Goal: Task Accomplishment & Management: Manage account settings

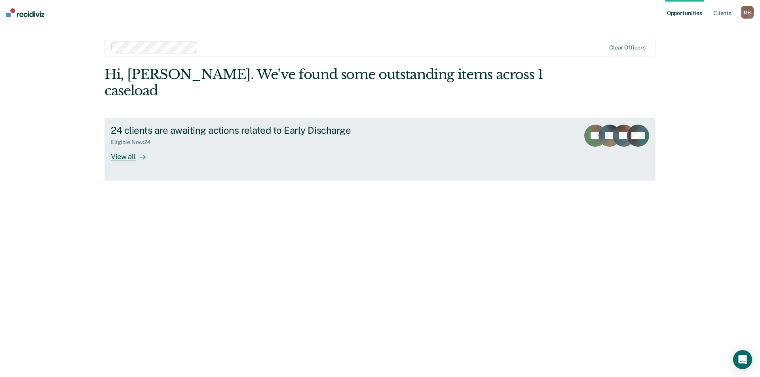
click at [132, 146] on div "View all" at bounding box center [133, 153] width 44 height 15
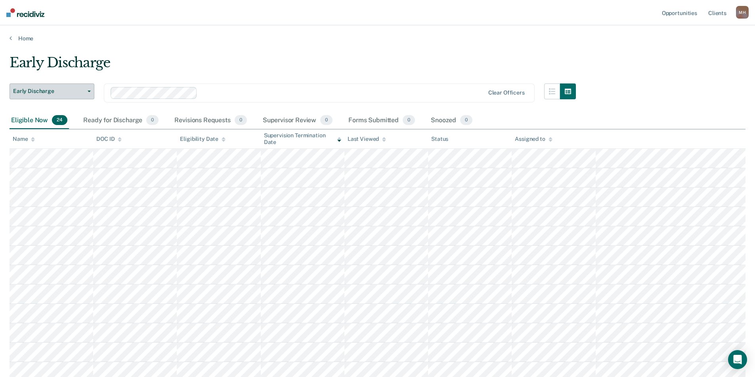
click at [88, 90] on button "Early Discharge" at bounding box center [52, 92] width 85 height 16
click at [141, 69] on div "Early Discharge" at bounding box center [293, 66] width 566 height 23
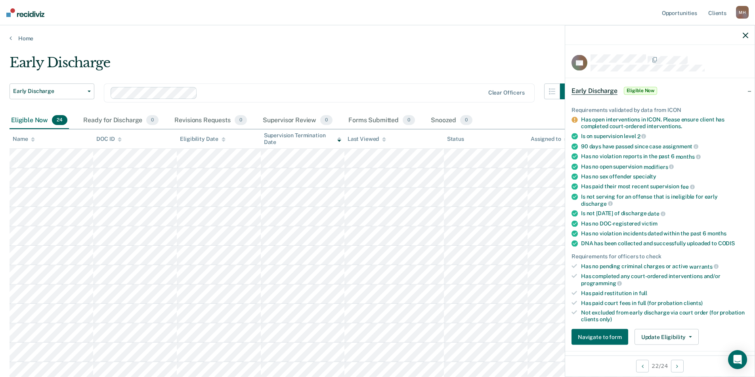
click at [743, 32] on icon "button" at bounding box center [745, 35] width 6 height 6
click at [745, 36] on icon "button" at bounding box center [745, 35] width 6 height 6
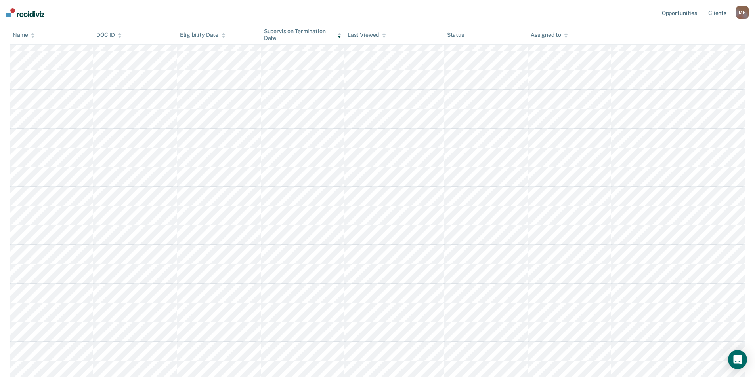
scroll to position [17, 0]
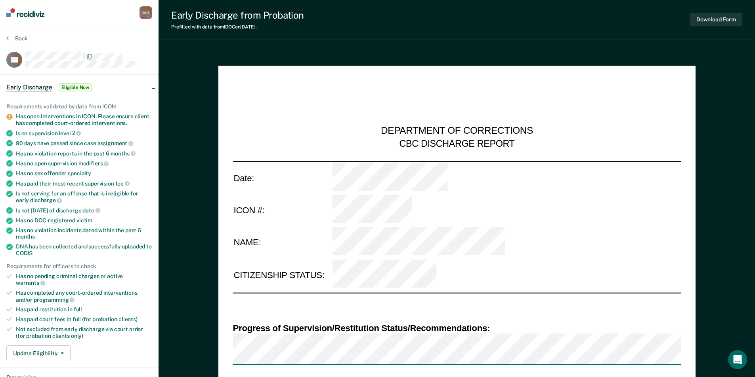
click at [6, 38] on section "Back CS Early Discharge Eligible Now Requirements validated by data from ICON H…" at bounding box center [79, 327] width 158 height 604
click at [8, 38] on icon at bounding box center [7, 38] width 2 height 6
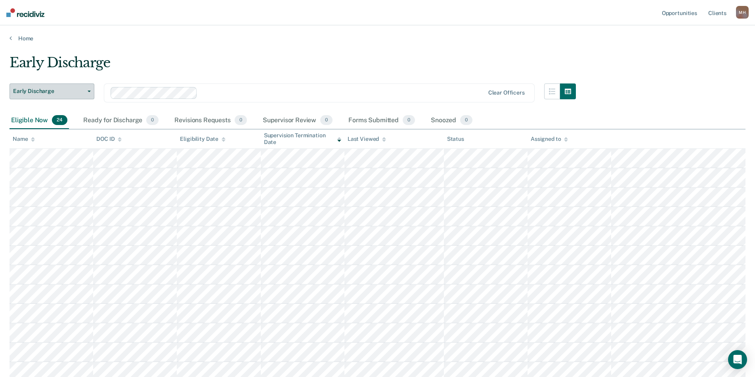
click at [89, 92] on button "Early Discharge" at bounding box center [52, 92] width 85 height 16
click at [84, 91] on span "Early Discharge" at bounding box center [48, 91] width 71 height 7
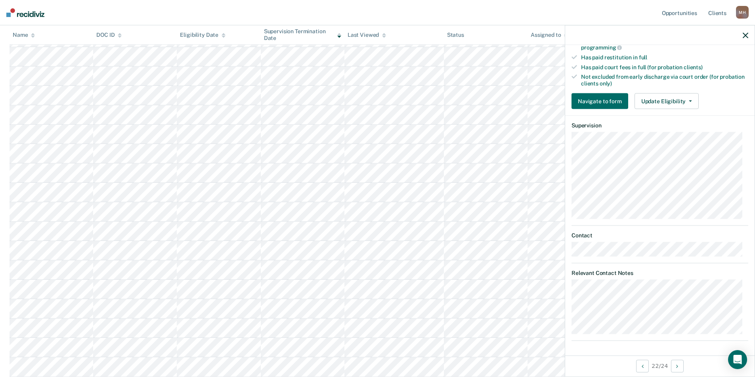
scroll to position [294, 0]
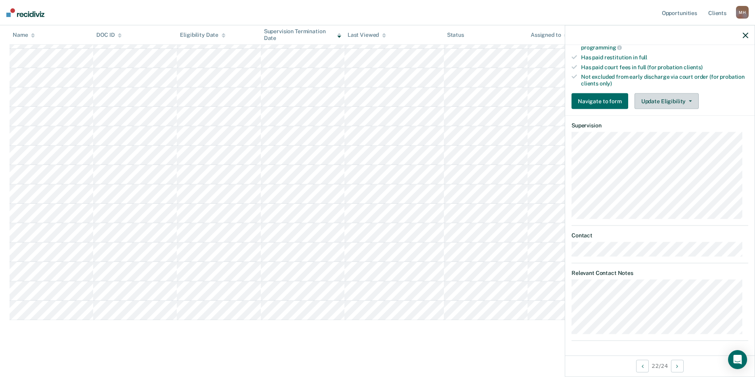
click at [686, 99] on button "Update Eligibility" at bounding box center [666, 101] width 64 height 16
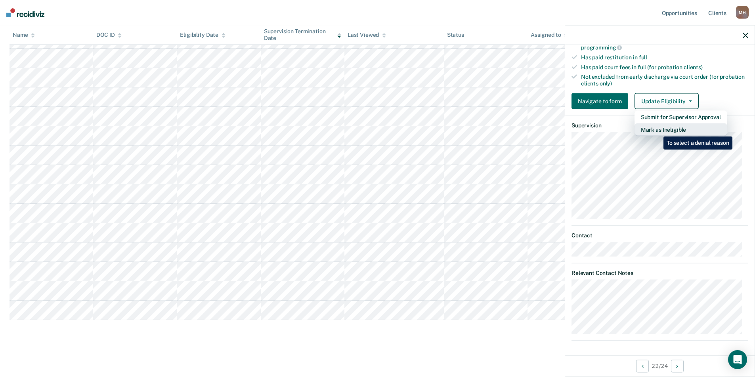
click at [657, 131] on button "Mark as Ineligible" at bounding box center [680, 130] width 93 height 13
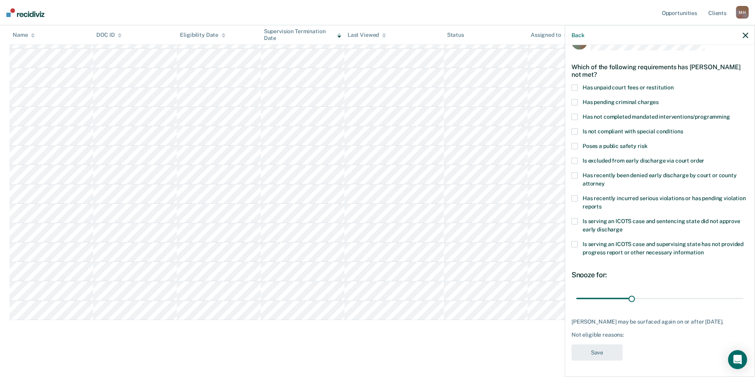
click at [575, 219] on span at bounding box center [574, 222] width 6 height 6
click at [628, 296] on input "range" at bounding box center [659, 299] width 167 height 14
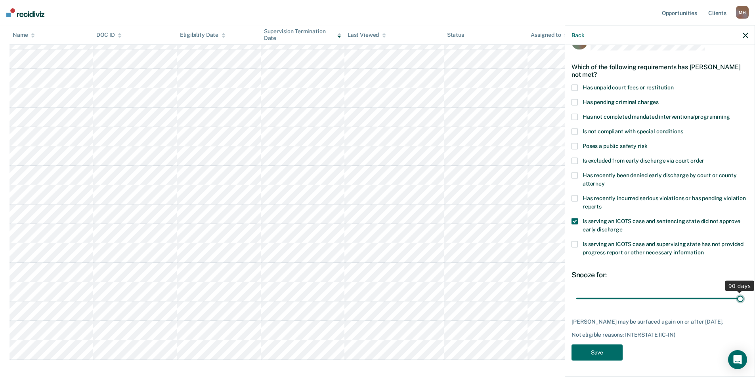
drag, startPoint x: 627, startPoint y: 292, endPoint x: 734, endPoint y: 289, distance: 107.4
type input "90"
click at [734, 292] on input "range" at bounding box center [659, 299] width 167 height 14
click at [590, 353] on button "Save" at bounding box center [596, 353] width 51 height 16
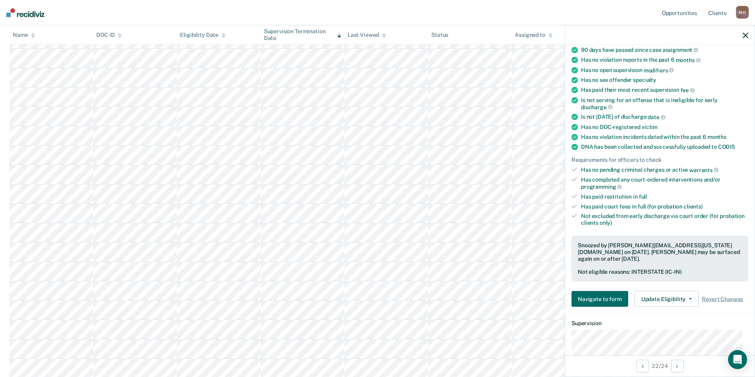
scroll to position [0, 0]
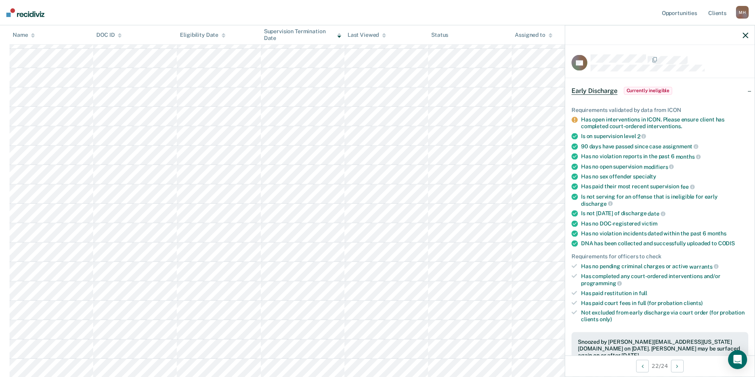
click at [745, 34] on icon "button" at bounding box center [745, 35] width 6 height 6
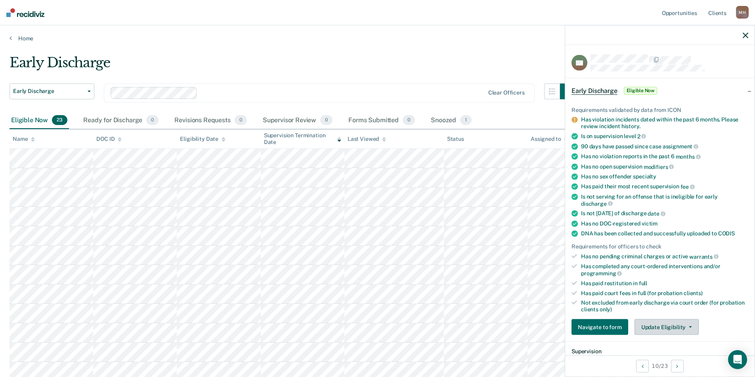
click at [673, 326] on button "Update Eligibility" at bounding box center [666, 328] width 64 height 16
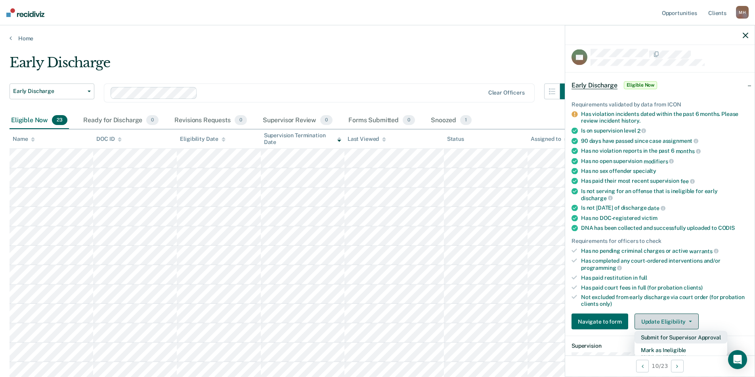
scroll to position [124, 0]
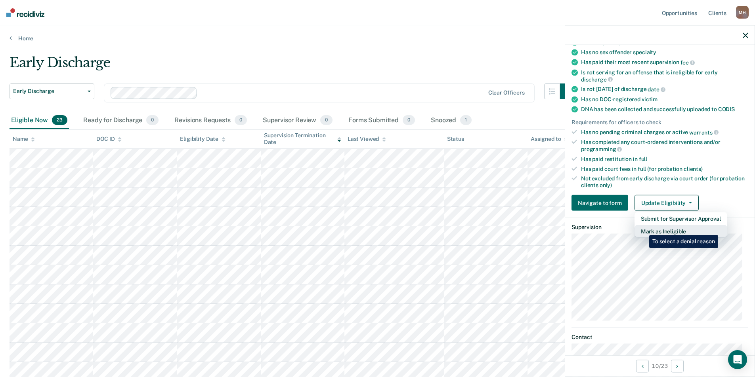
click at [643, 229] on button "Mark as Ineligible" at bounding box center [680, 231] width 93 height 13
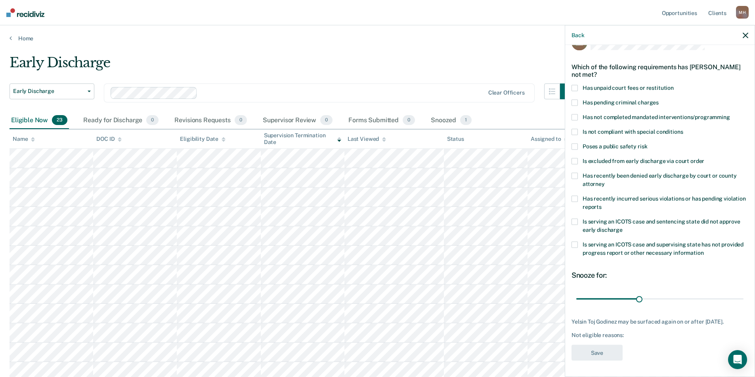
scroll to position [27, 0]
click at [574, 99] on span at bounding box center [574, 102] width 6 height 6
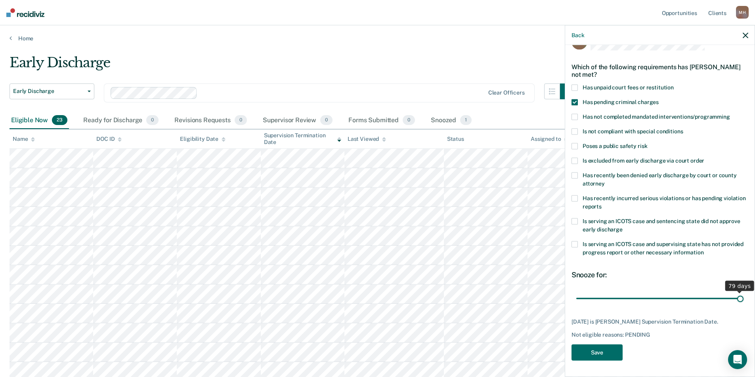
drag, startPoint x: 636, startPoint y: 292, endPoint x: 735, endPoint y: 292, distance: 99.4
click at [734, 293] on input "range" at bounding box center [659, 299] width 167 height 14
click at [735, 292] on input "range" at bounding box center [659, 299] width 167 height 14
drag, startPoint x: 730, startPoint y: 292, endPoint x: 734, endPoint y: 292, distance: 4.8
click at [734, 292] on input "range" at bounding box center [659, 299] width 167 height 14
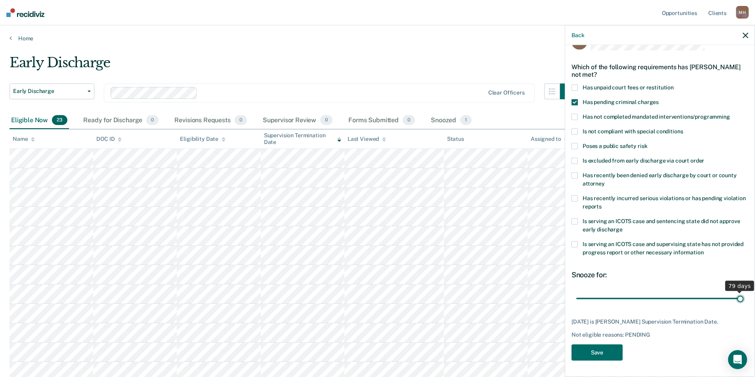
click at [735, 292] on input "range" at bounding box center [659, 299] width 167 height 14
drag, startPoint x: 732, startPoint y: 292, endPoint x: 697, endPoint y: 295, distance: 35.4
type input "60"
click at [697, 295] on input "range" at bounding box center [659, 299] width 167 height 14
click at [597, 353] on button "Save" at bounding box center [596, 353] width 51 height 16
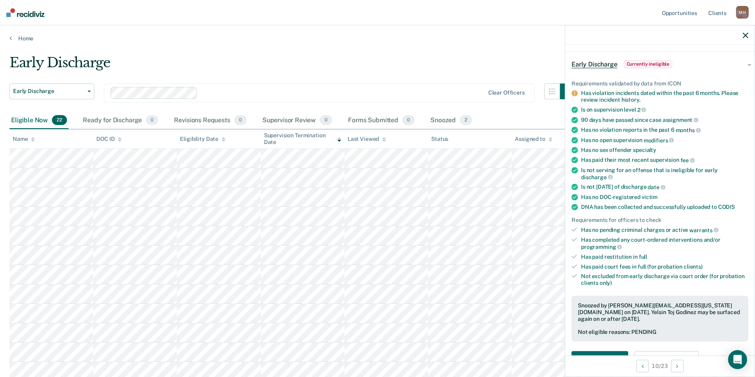
drag, startPoint x: 744, startPoint y: 34, endPoint x: 736, endPoint y: 35, distance: 8.7
click at [745, 34] on icon "button" at bounding box center [745, 35] width 6 height 6
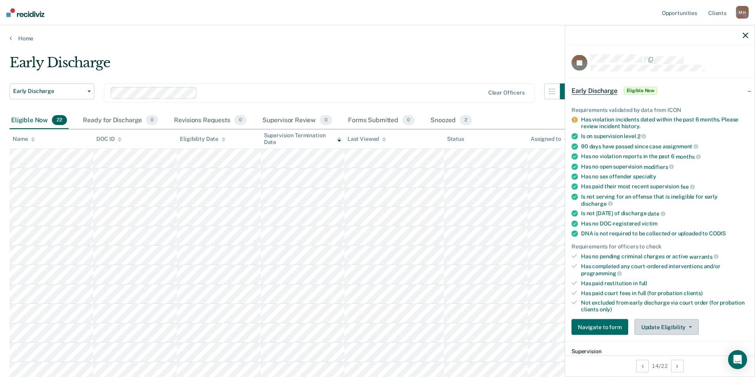
click at [676, 328] on button "Update Eligibility" at bounding box center [666, 328] width 64 height 16
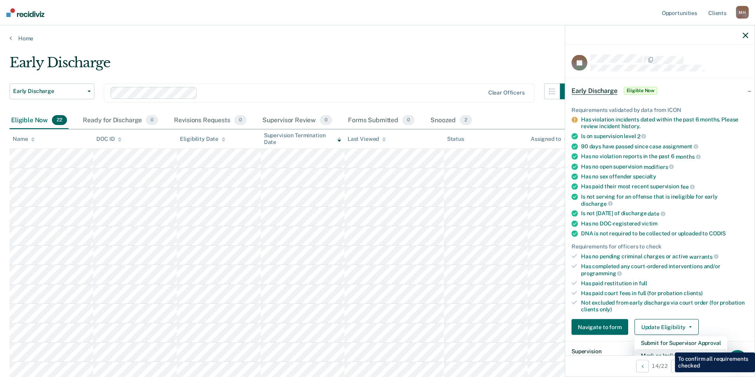
scroll to position [6, 0]
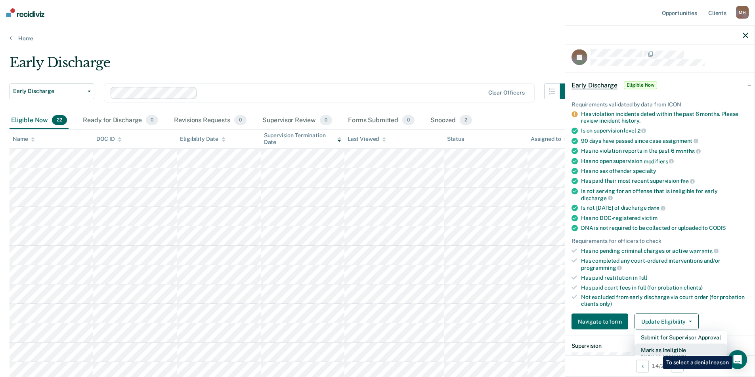
click at [657, 351] on button "Mark as Ineligible" at bounding box center [680, 350] width 93 height 13
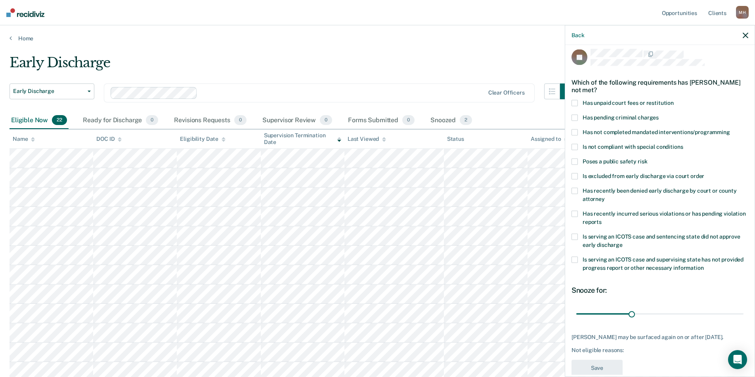
click at [576, 103] on span at bounding box center [574, 103] width 6 height 6
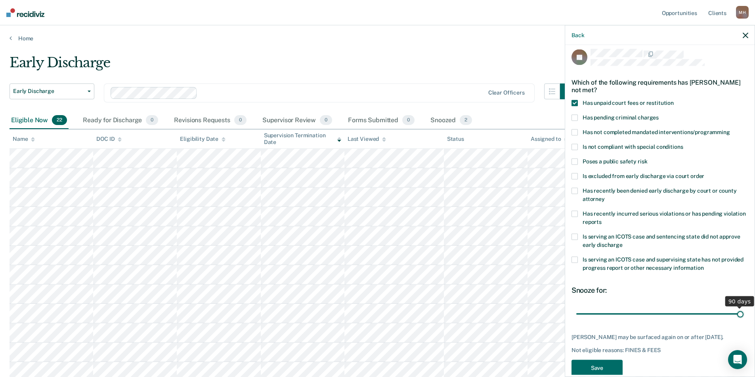
drag, startPoint x: 628, startPoint y: 314, endPoint x: 734, endPoint y: 315, distance: 105.4
type input "90"
click at [734, 315] on input "range" at bounding box center [659, 314] width 167 height 14
click at [579, 368] on button "Save" at bounding box center [596, 368] width 51 height 16
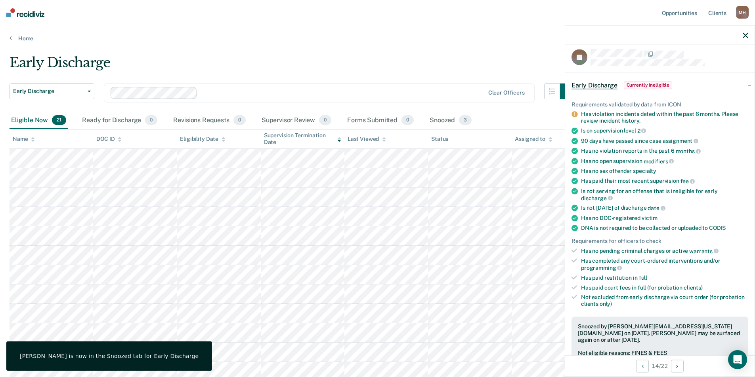
click at [746, 36] on icon "button" at bounding box center [745, 35] width 6 height 6
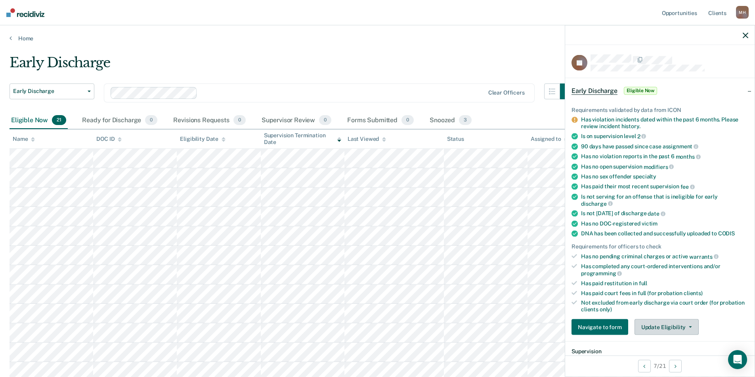
click at [653, 325] on button "Update Eligibility" at bounding box center [666, 328] width 64 height 16
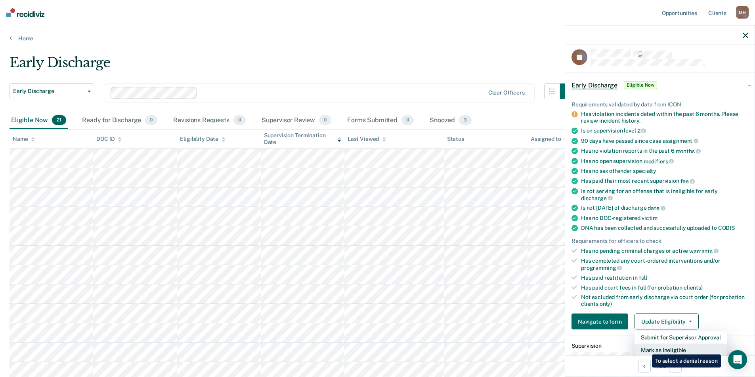
click at [646, 349] on button "Mark as Ineligible" at bounding box center [680, 350] width 93 height 13
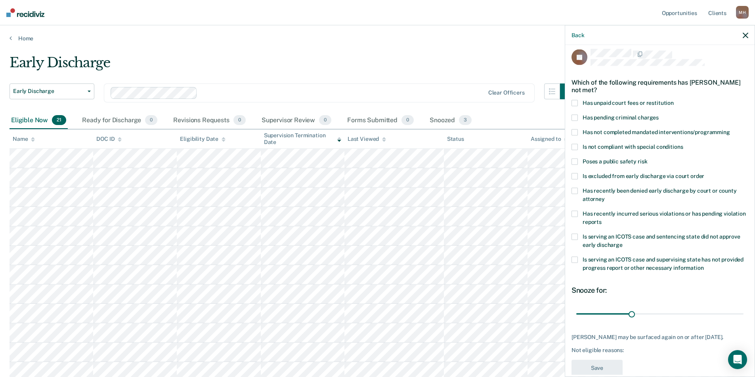
click at [575, 103] on span at bounding box center [574, 103] width 6 height 6
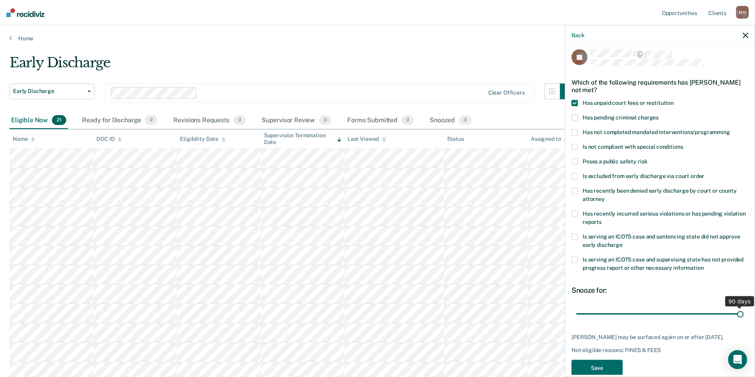
drag, startPoint x: 628, startPoint y: 313, endPoint x: 737, endPoint y: 316, distance: 109.4
type input "90"
click at [737, 316] on input "range" at bounding box center [659, 314] width 167 height 14
drag, startPoint x: 610, startPoint y: 365, endPoint x: 587, endPoint y: 351, distance: 26.2
click at [610, 365] on button "Save" at bounding box center [596, 368] width 51 height 16
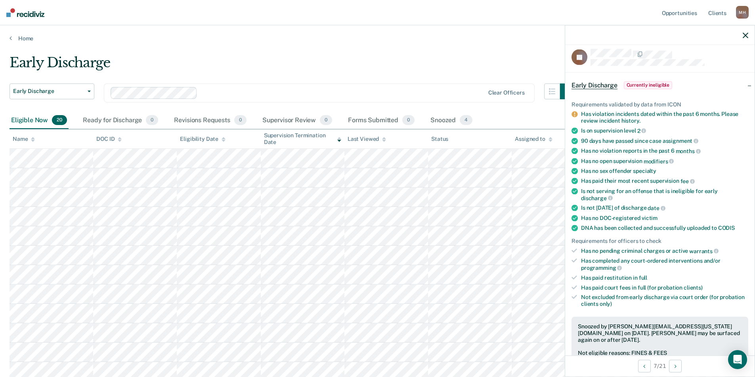
click at [743, 35] on icon "button" at bounding box center [745, 35] width 6 height 6
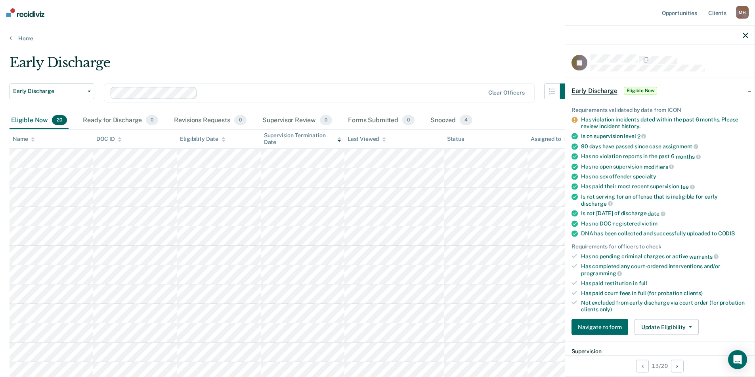
click at [746, 34] on icon "button" at bounding box center [745, 35] width 6 height 6
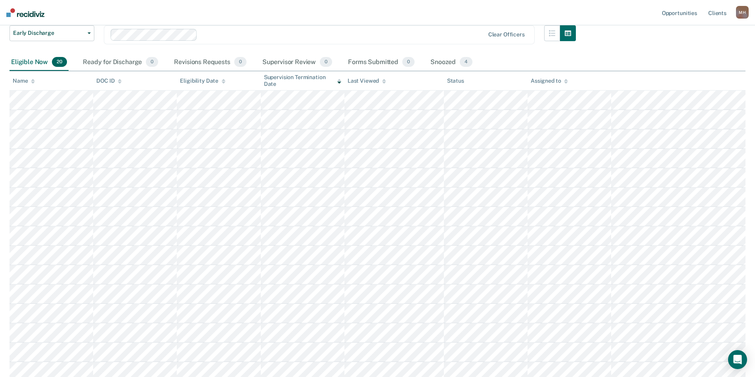
scroll to position [0, 0]
